Goal: Information Seeking & Learning: Learn about a topic

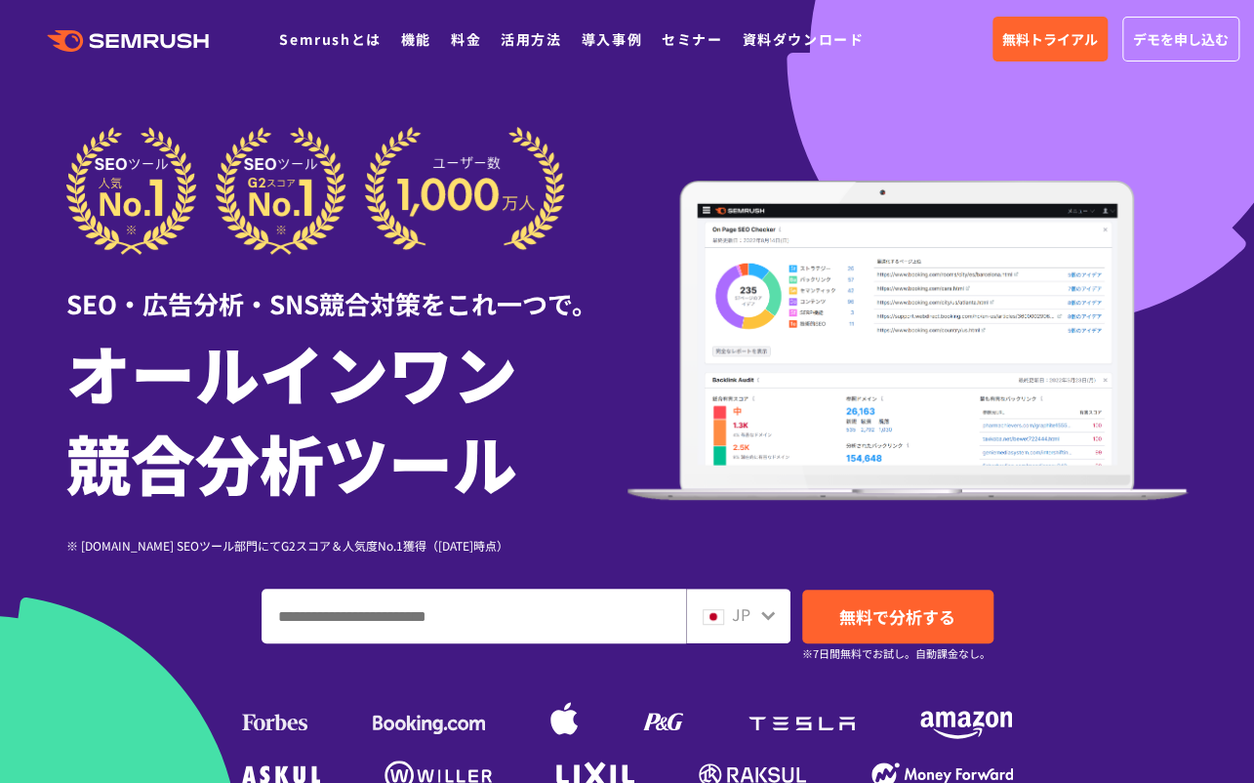
click at [530, 615] on input "ドメイン、キーワードまたはURLを入力してください" at bounding box center [474, 615] width 423 height 53
click at [413, 43] on link "機能" at bounding box center [416, 39] width 30 height 20
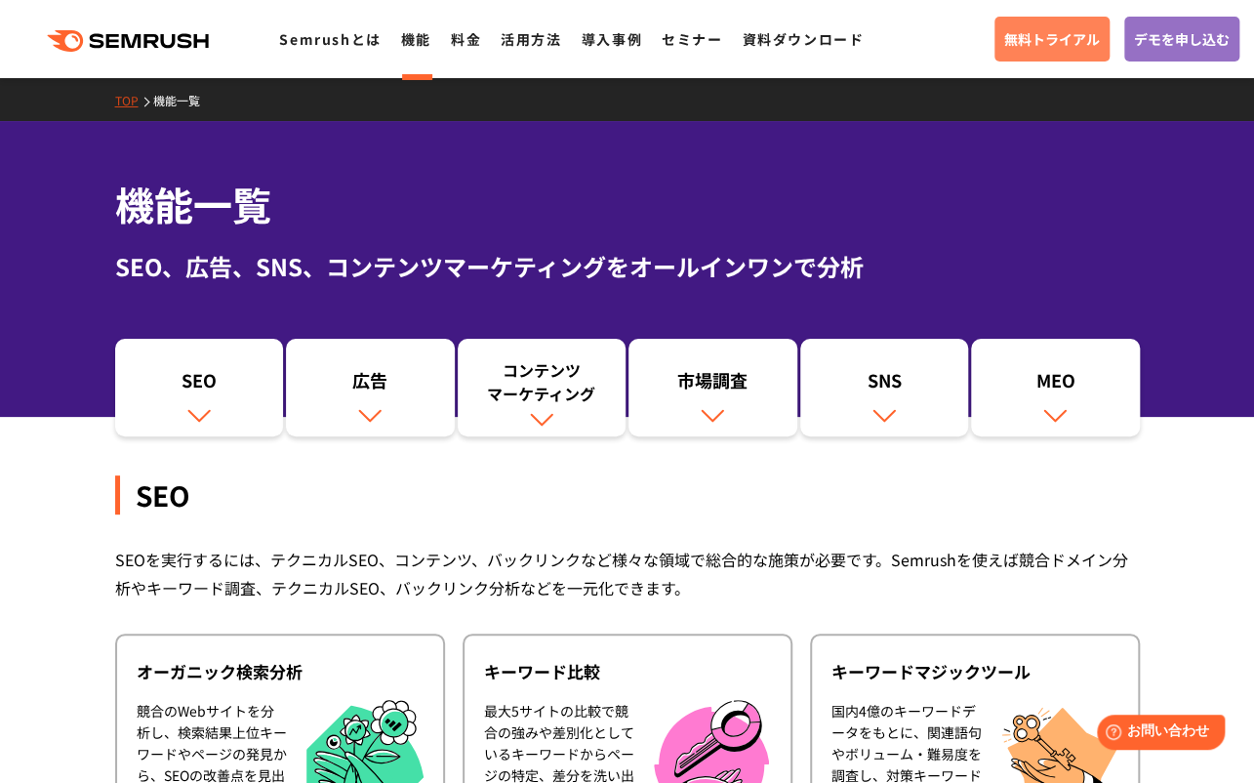
click at [1050, 38] on span "無料トライアル" at bounding box center [1052, 38] width 96 height 21
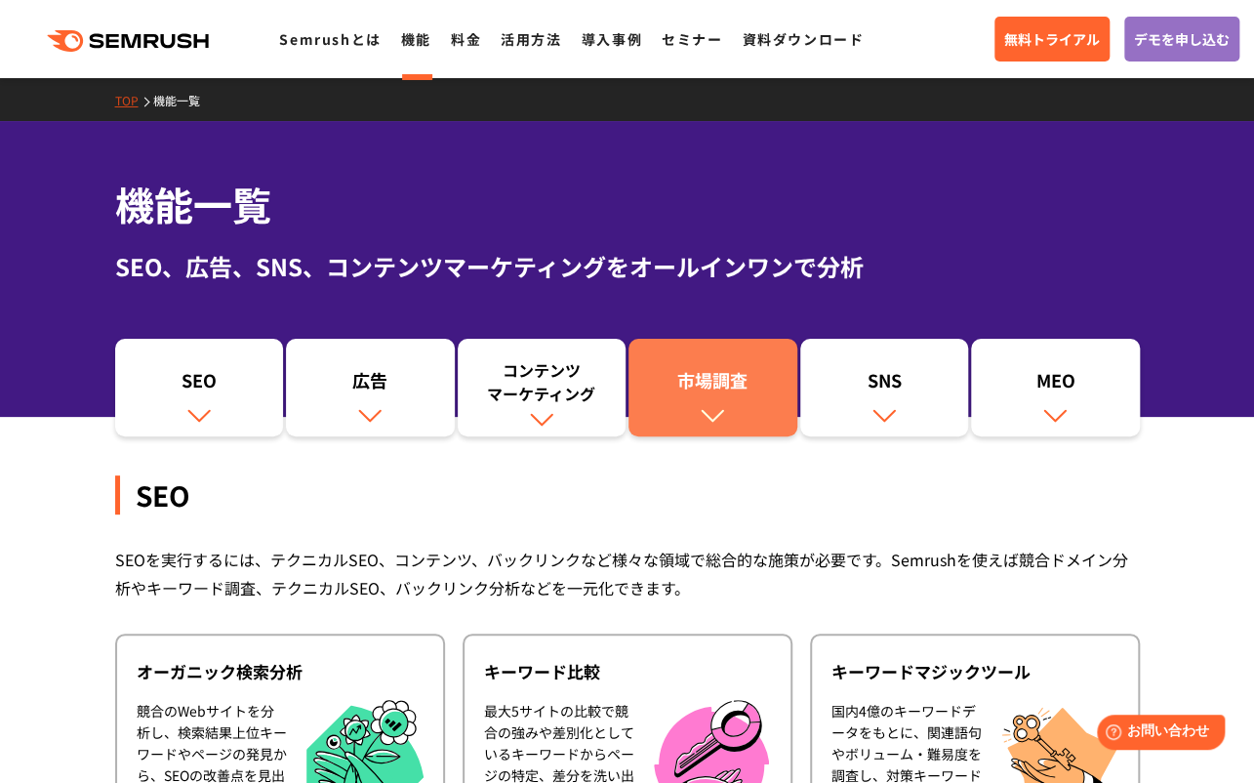
click at [674, 414] on link "市場調査" at bounding box center [712, 388] width 169 height 98
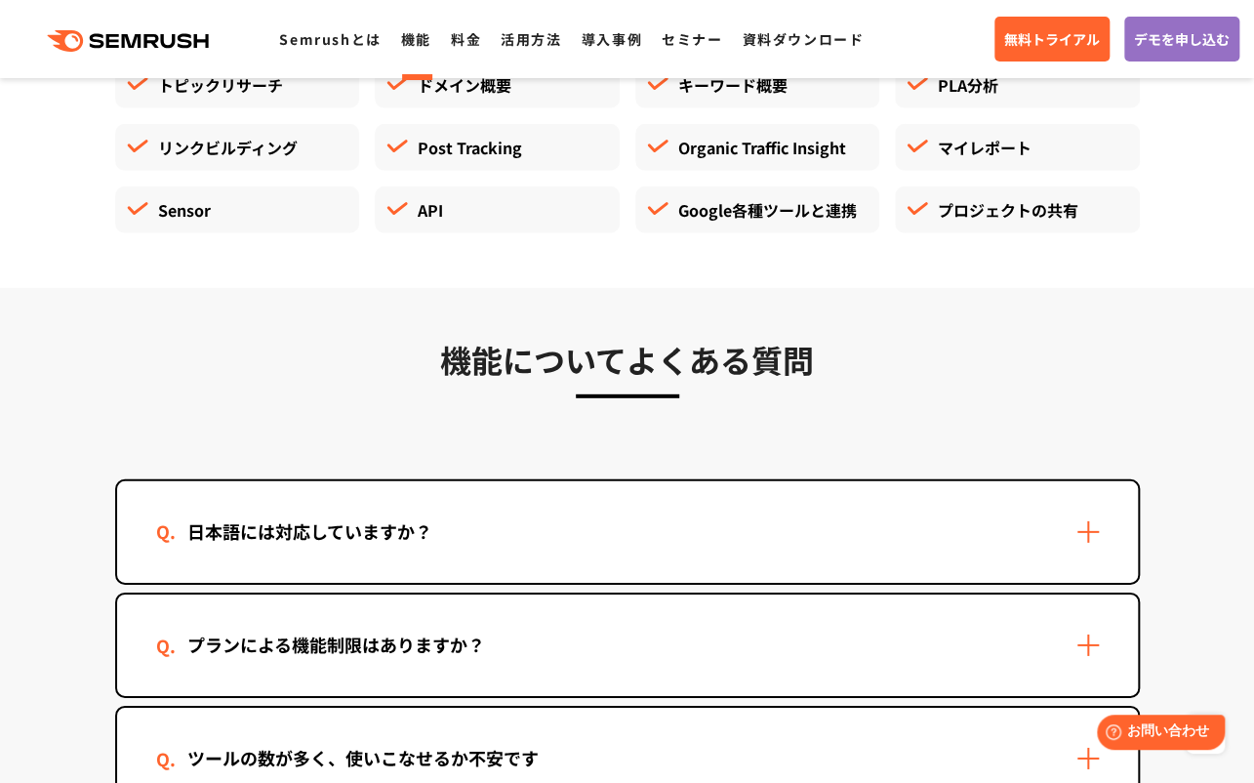
scroll to position [5791, 0]
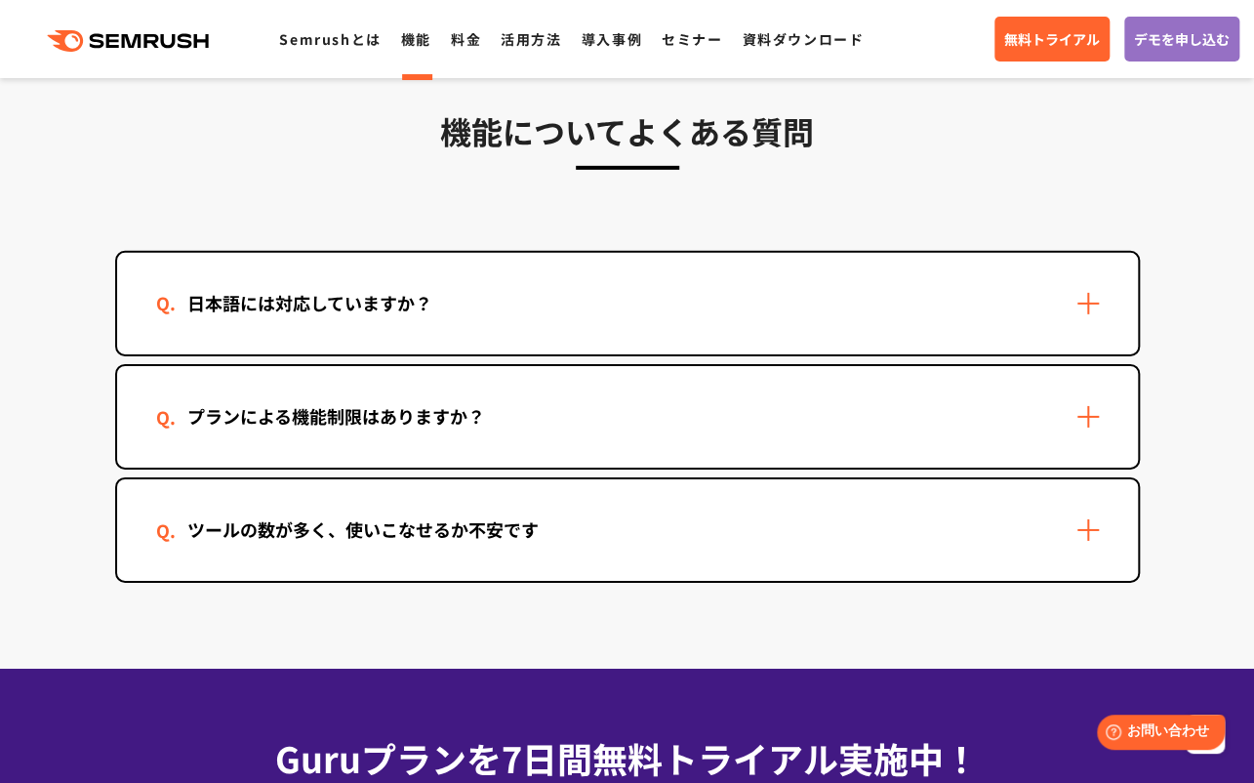
click at [1089, 290] on div "日本語には対応していますか？" at bounding box center [627, 303] width 1021 height 101
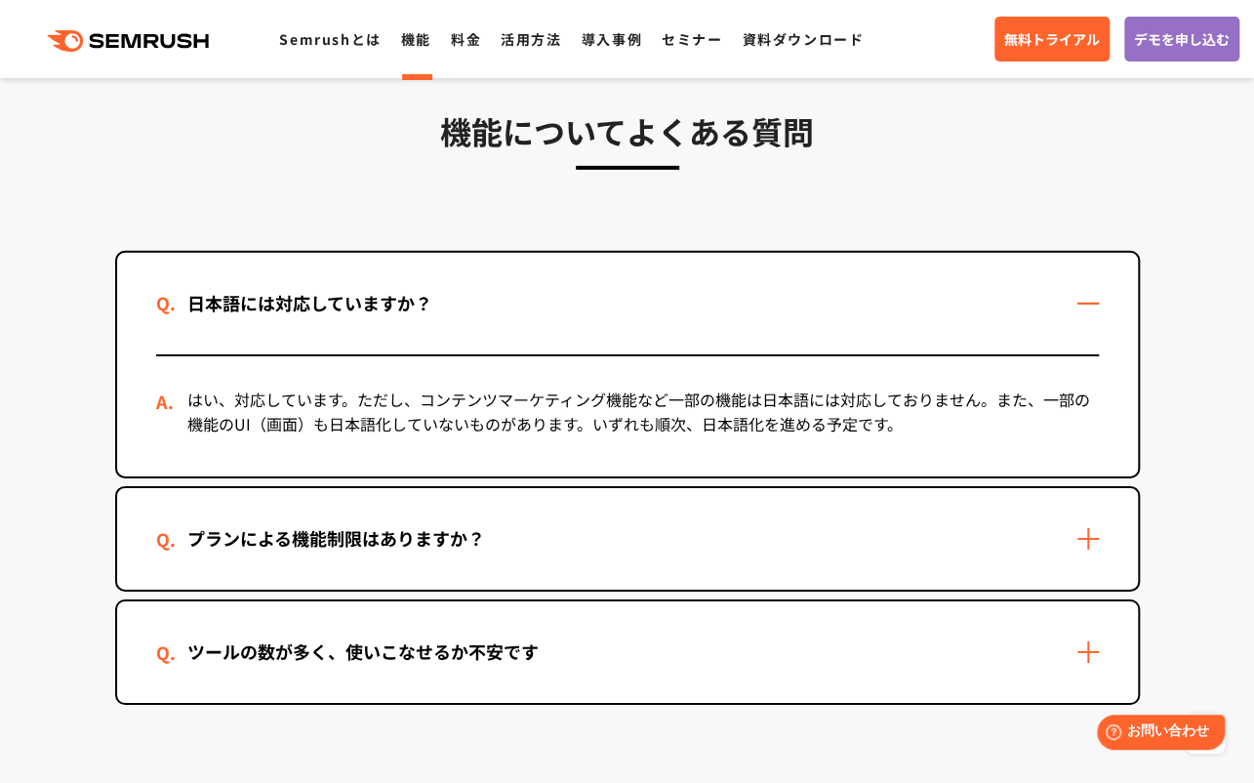
click at [1089, 290] on div "日本語には対応していますか？" at bounding box center [627, 303] width 1021 height 101
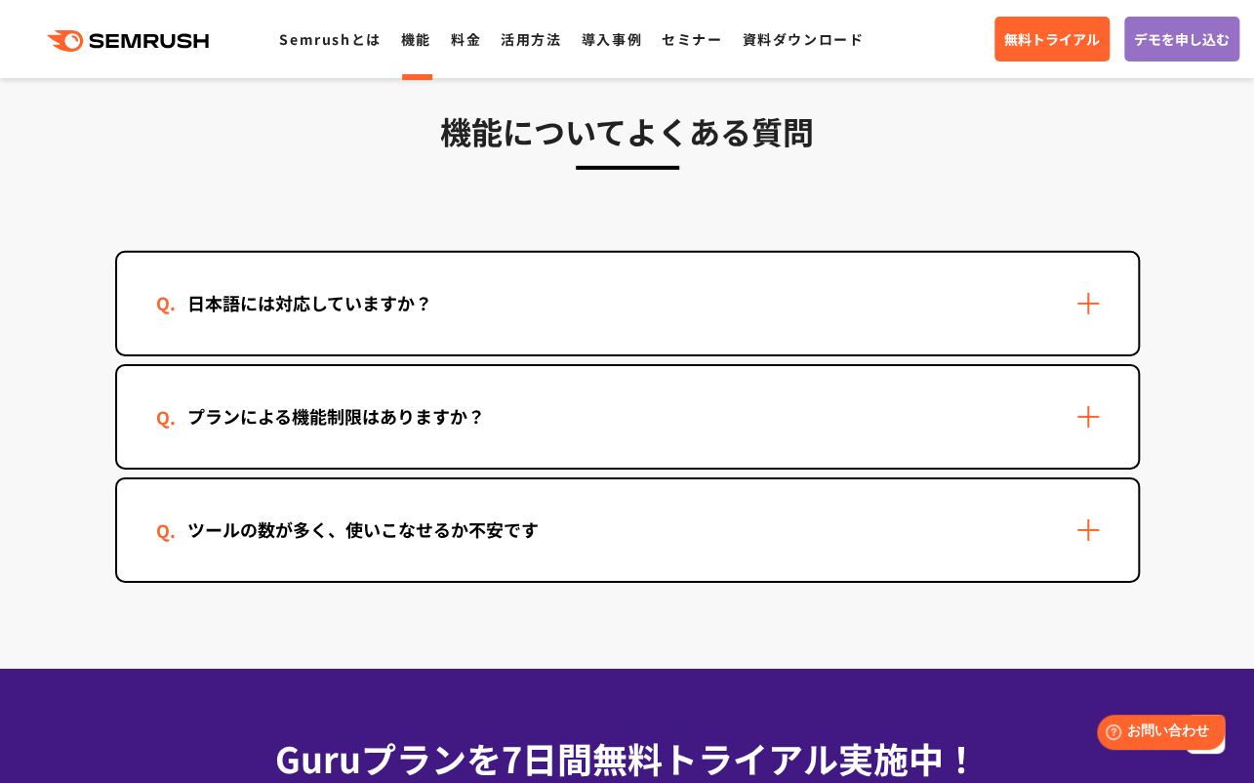
click at [1086, 292] on div "日本語には対応していますか？" at bounding box center [627, 303] width 1021 height 101
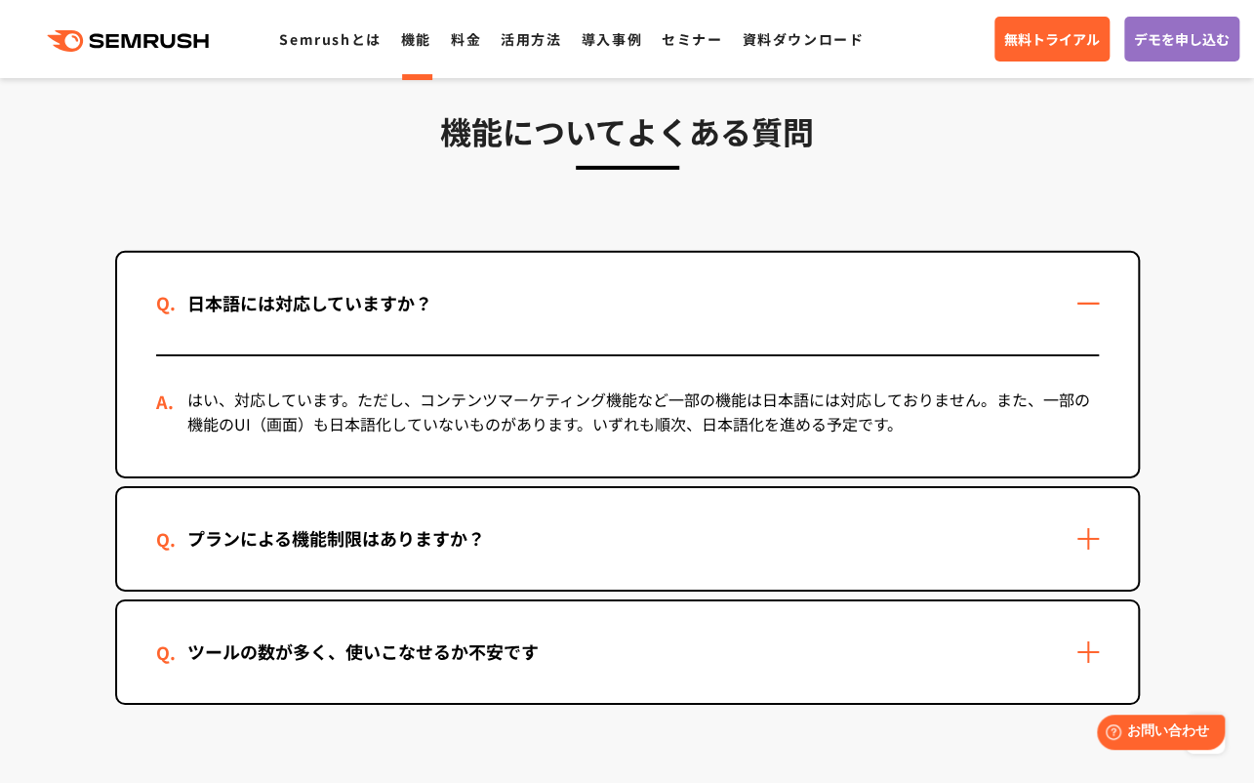
click at [1086, 292] on div "日本語には対応していますか？" at bounding box center [627, 303] width 1021 height 101
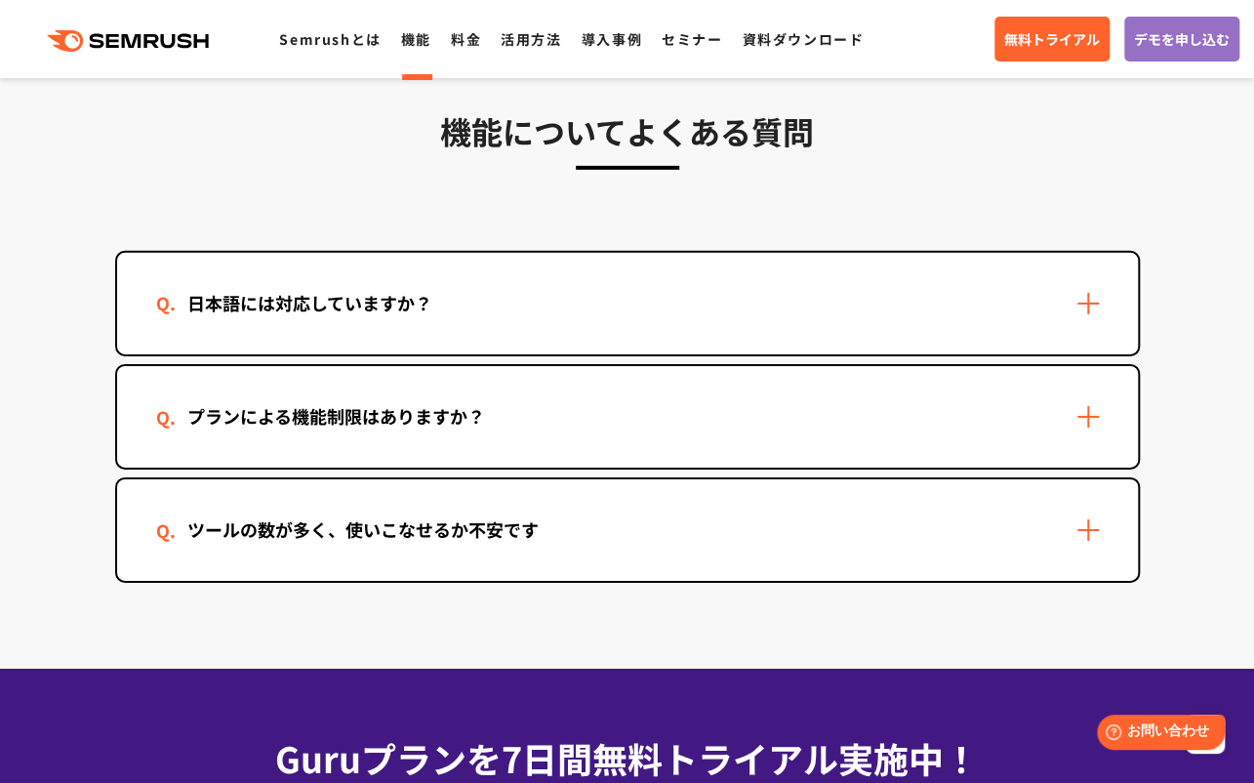
click at [467, 594] on section "機能についてよくある質問 日本語には対応していますか？ はい、対応しています。ただし、コンテンツマーケティング機能など一部の機能は日本語には対応しておりません…" at bounding box center [627, 364] width 1254 height 609
click at [476, 515] on div "ツールの数が多く、使いこなせるか不安です" at bounding box center [363, 529] width 414 height 28
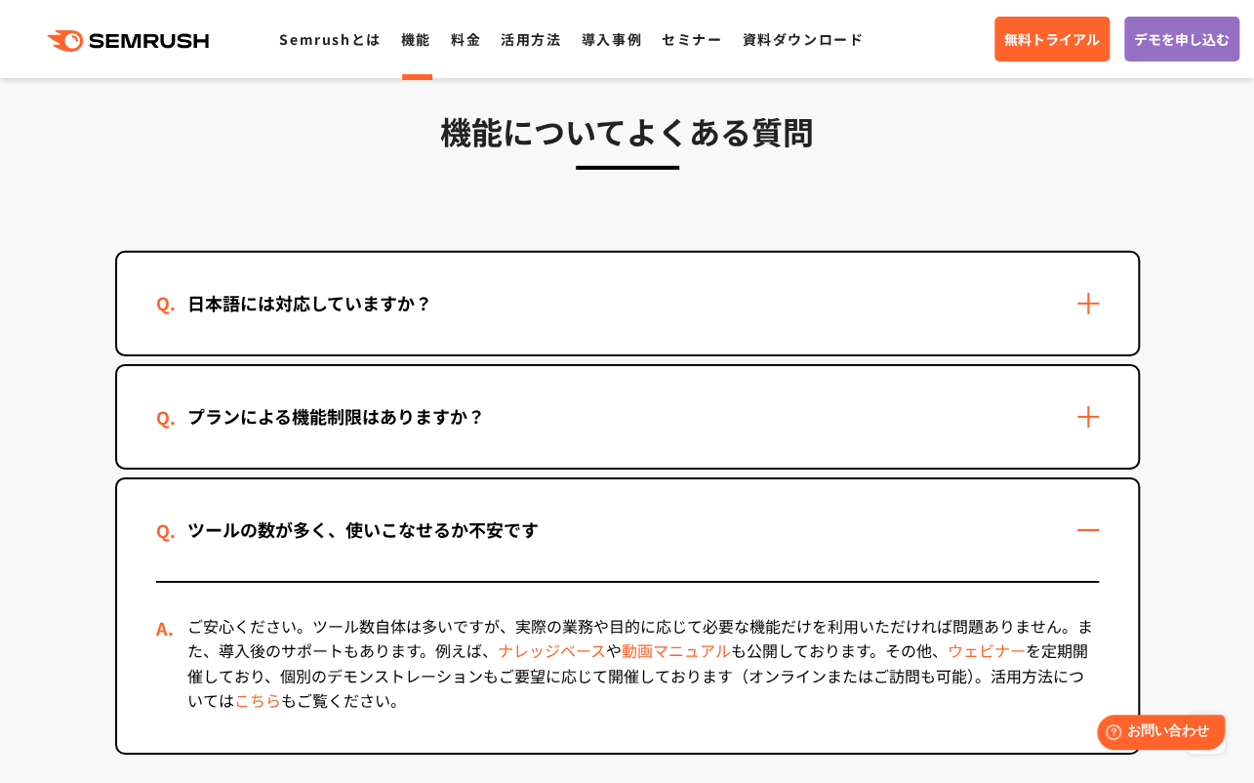
click at [649, 638] on link "動画マニュアル" at bounding box center [676, 649] width 109 height 23
